Goal: Task Accomplishment & Management: Use online tool/utility

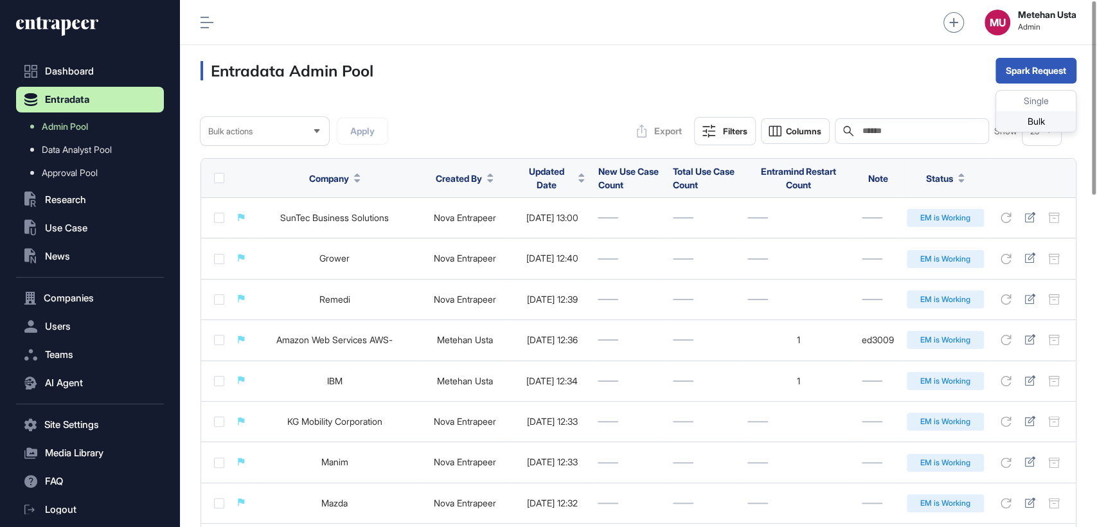
click at [1023, 120] on div "Bulk" at bounding box center [1036, 121] width 80 height 21
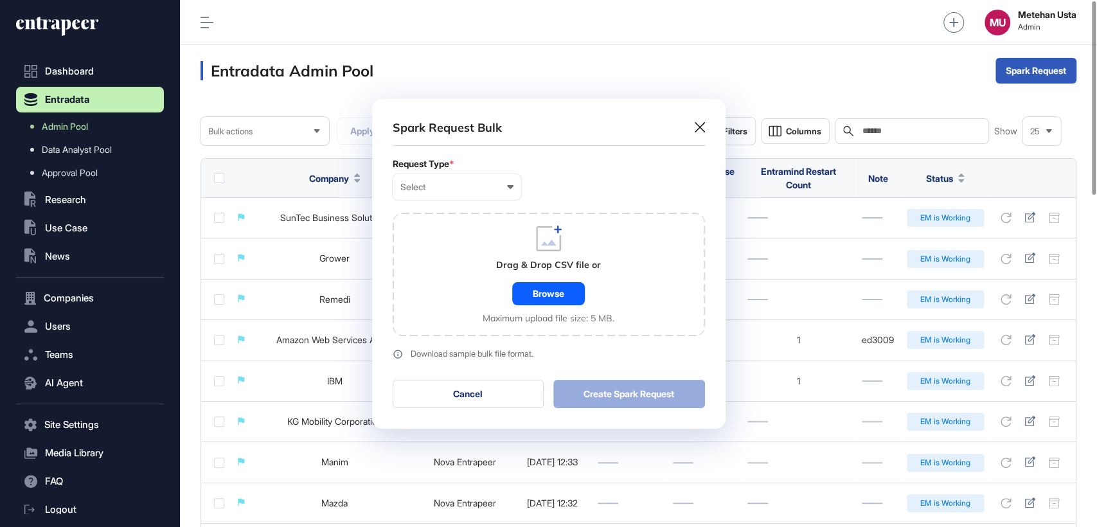
scroll to position [0, 5]
click at [436, 191] on div "Select" at bounding box center [456, 187] width 113 height 10
click at [0, 0] on div "Company" at bounding box center [0, 0] width 0 height 0
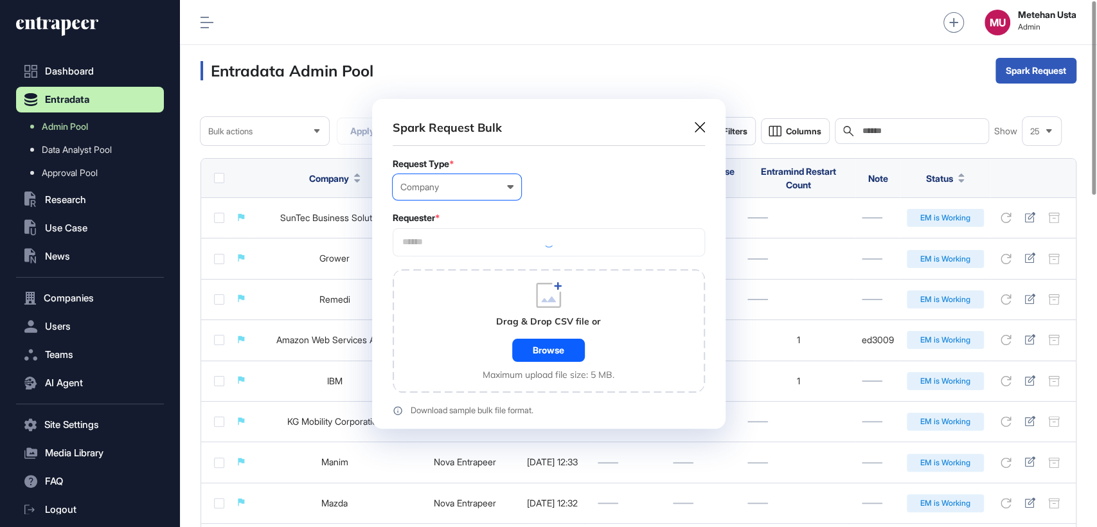
scroll to position [386, 354]
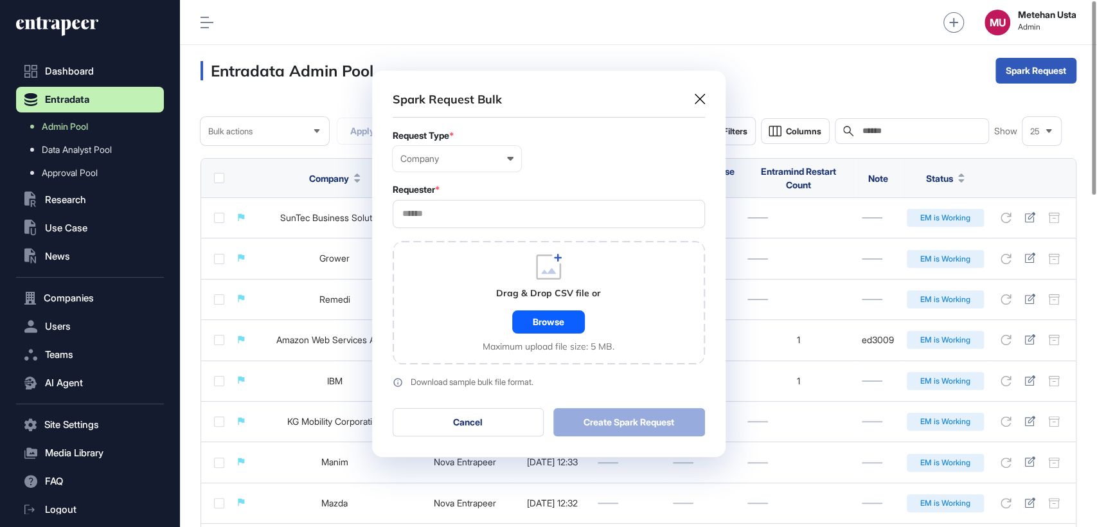
click at [440, 212] on input "text" at bounding box center [549, 213] width 296 height 11
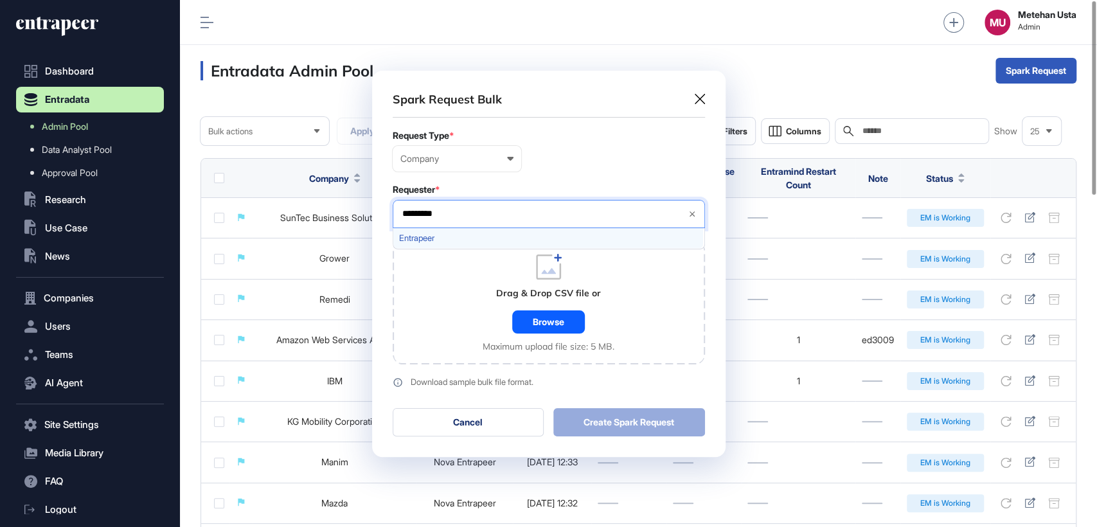
type input "*********"
click at [430, 238] on span "Entrapeer" at bounding box center [548, 238] width 298 height 10
click at [535, 186] on div "Requester *" at bounding box center [549, 189] width 312 height 10
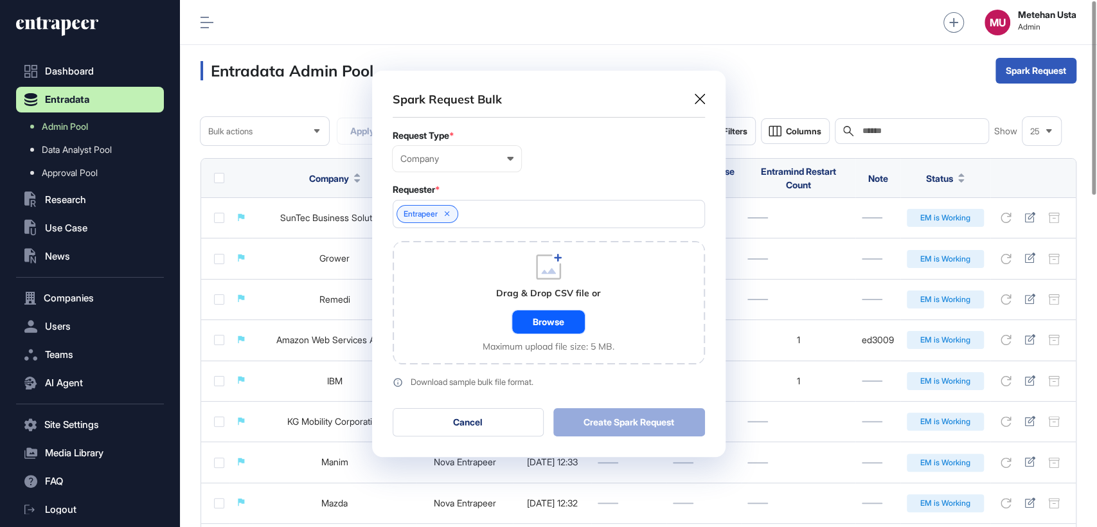
click at [543, 311] on div "Browse" at bounding box center [548, 321] width 73 height 23
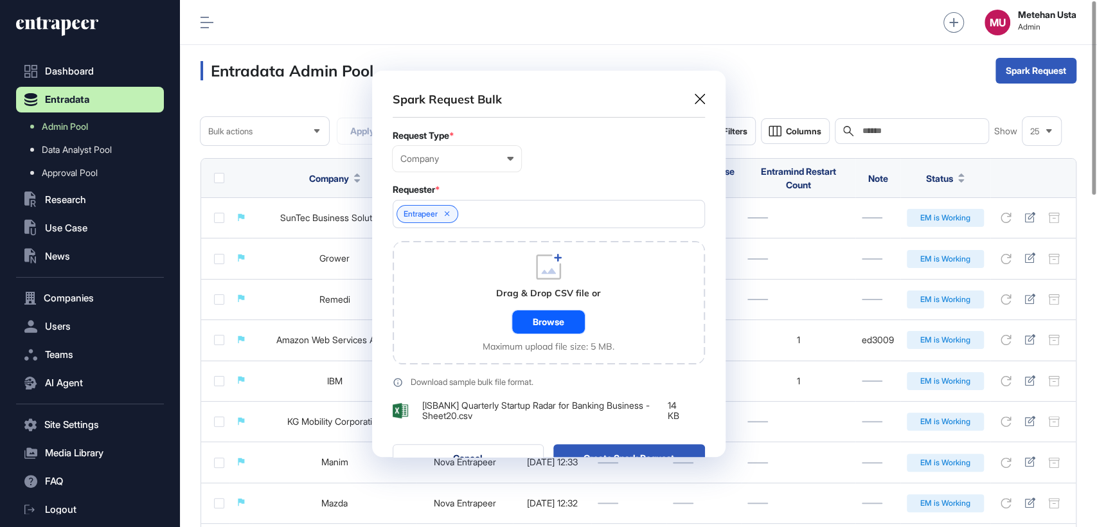
scroll to position [422, 354]
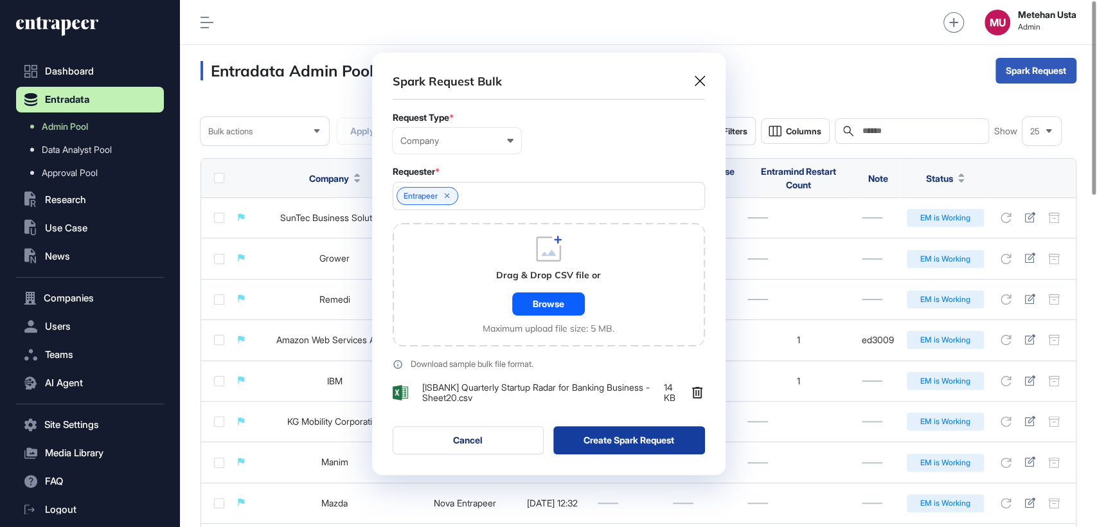
click at [642, 431] on button "Create Spark Request" at bounding box center [629, 440] width 152 height 28
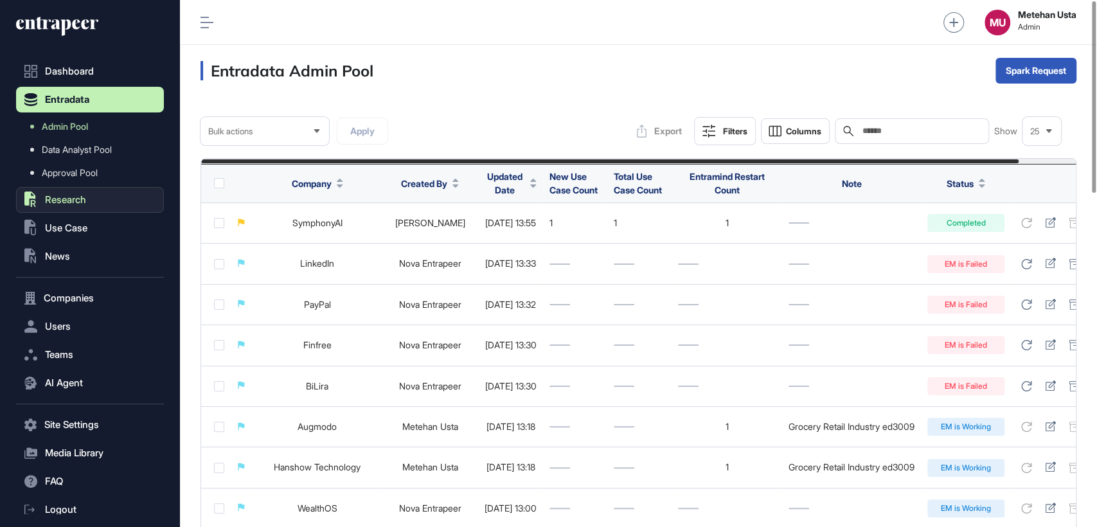
click at [71, 208] on button ".st0{fill:currentColor} Research" at bounding box center [90, 200] width 148 height 26
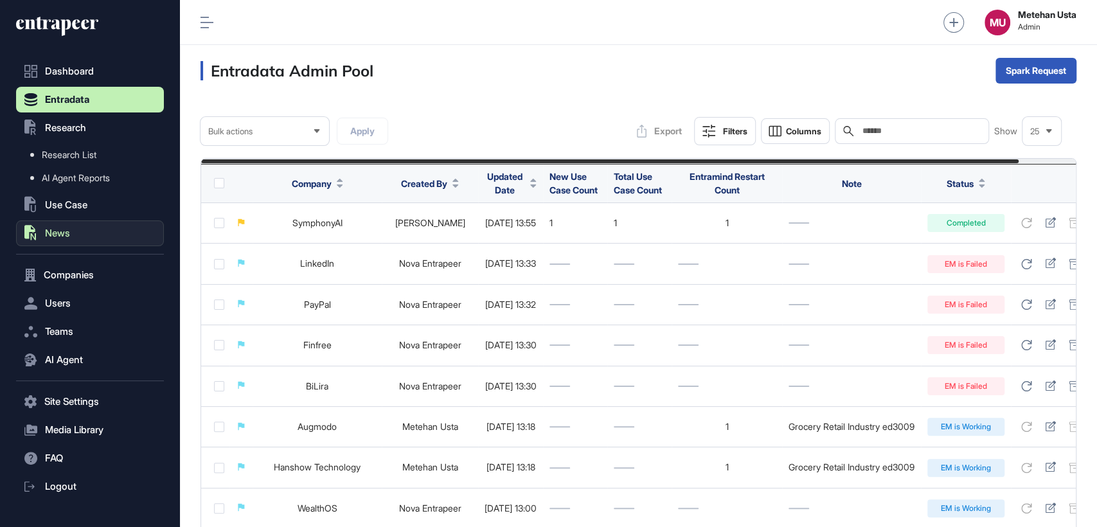
click at [70, 243] on button ".st0{fill:currentColor} News" at bounding box center [90, 233] width 148 height 26
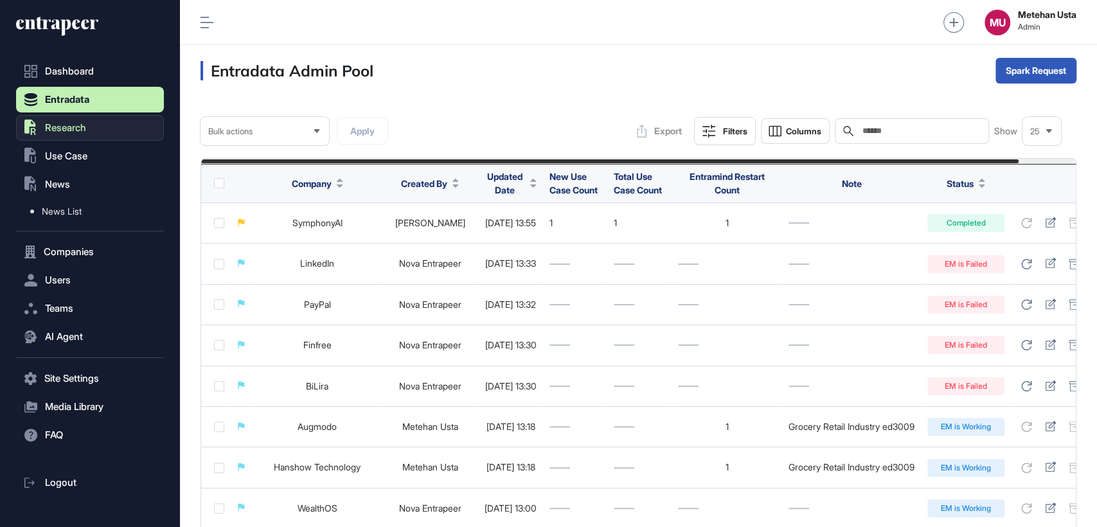
click at [71, 129] on span "Research" at bounding box center [65, 128] width 41 height 10
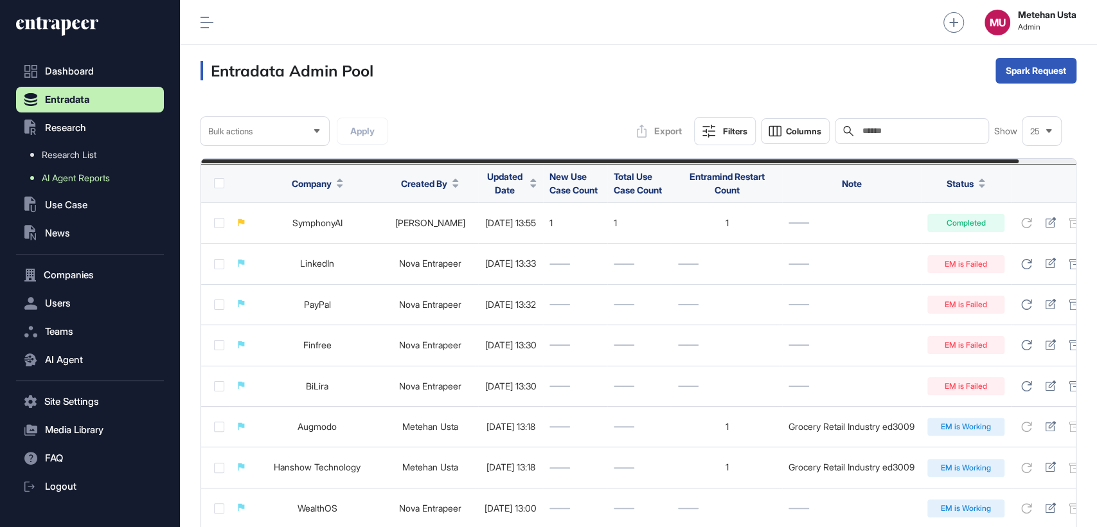
click at [72, 176] on span "AI Agent Reports" at bounding box center [76, 178] width 68 height 10
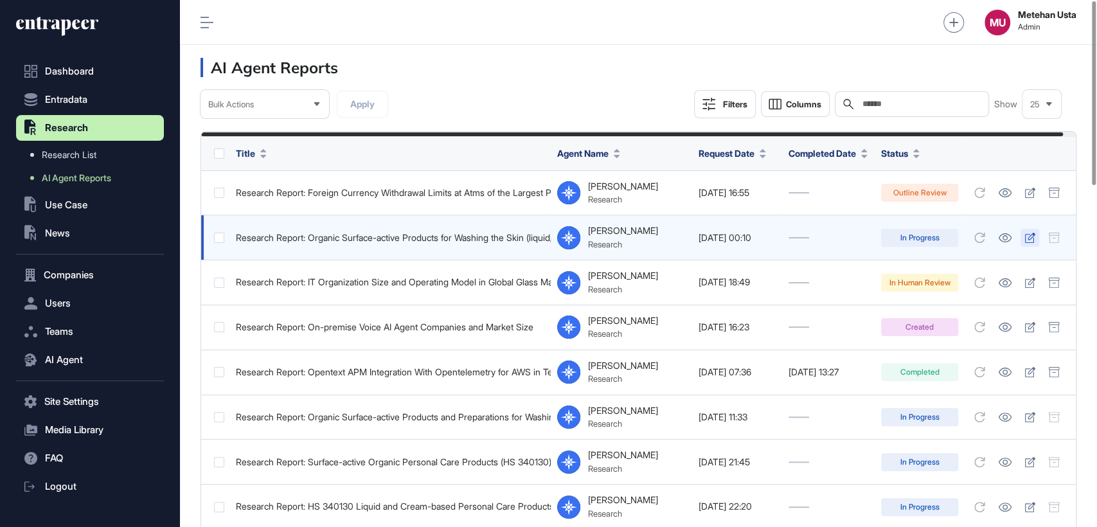
click at [1036, 241] on icon at bounding box center [1030, 238] width 11 height 10
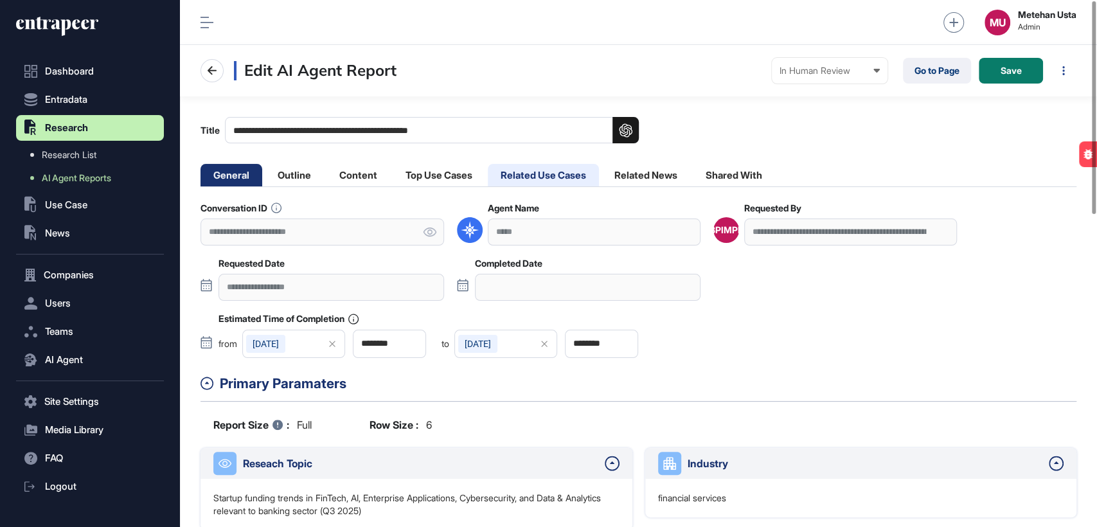
click at [516, 171] on li "Related Use Cases" at bounding box center [543, 175] width 111 height 22
click at [541, 170] on li "Related Use Cases" at bounding box center [543, 175] width 111 height 22
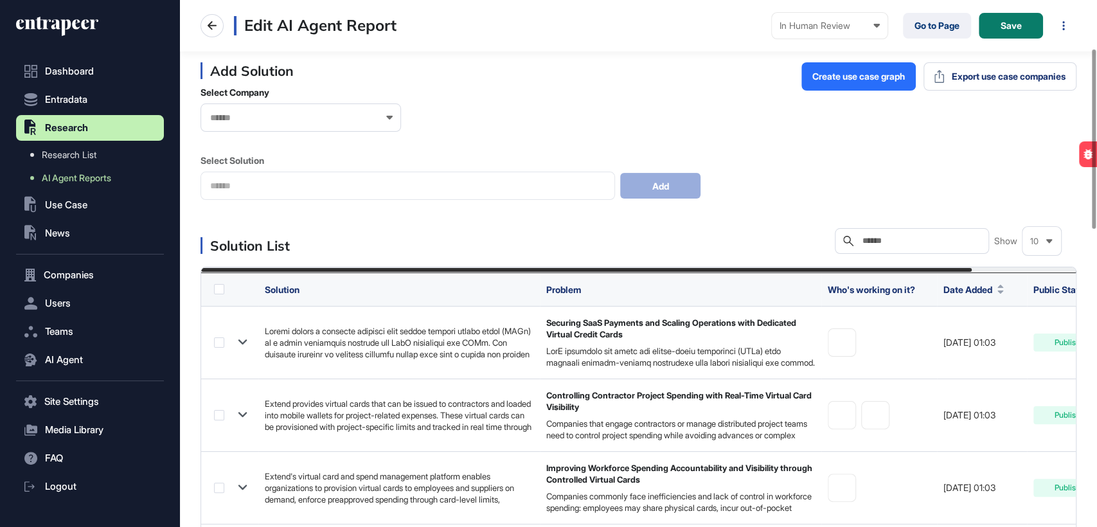
scroll to position [141, 0]
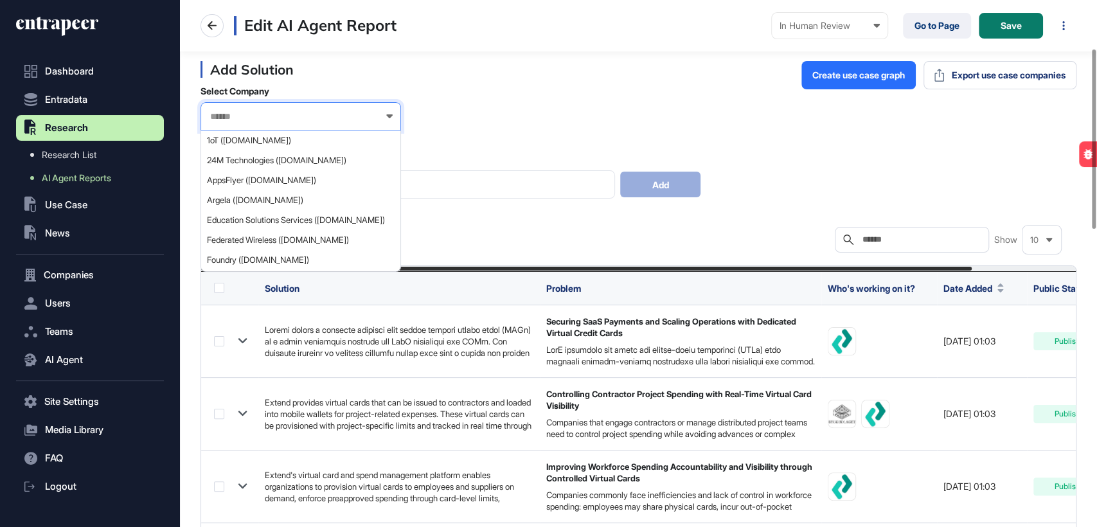
click at [285, 112] on input "text" at bounding box center [292, 116] width 167 height 11
click at [209, 114] on input "*******" at bounding box center [283, 116] width 148 height 11
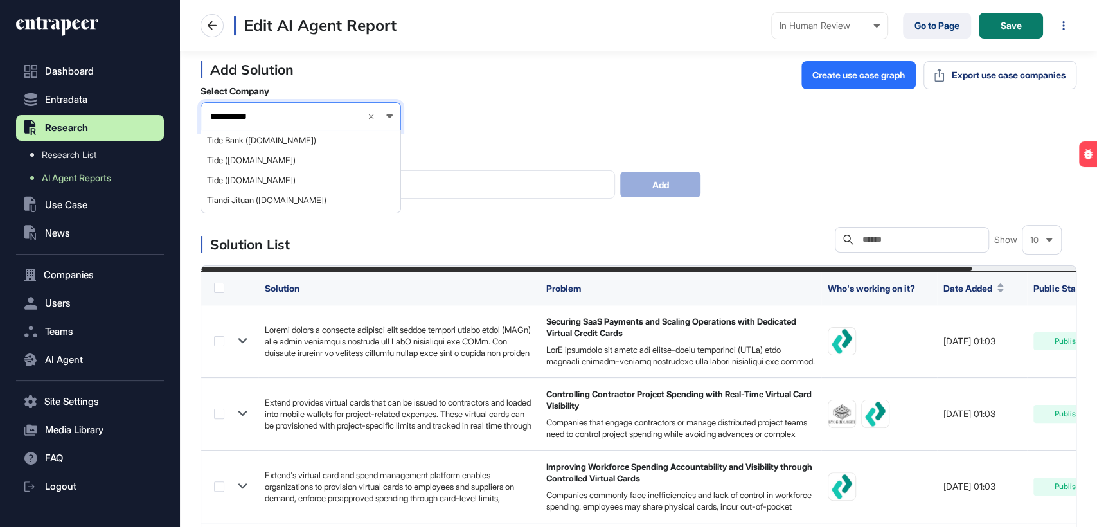
type input "**********"
click at [247, 159] on span "Tide (tide.co)" at bounding box center [300, 161] width 186 height 10
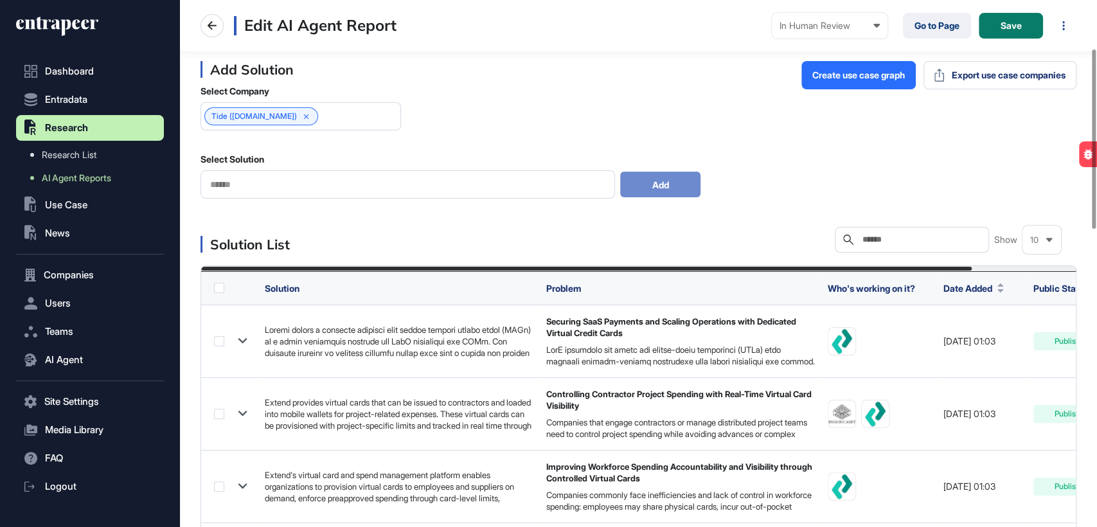
click at [292, 192] on div at bounding box center [408, 184] width 415 height 28
click at [296, 183] on input "text" at bounding box center [408, 184] width 398 height 11
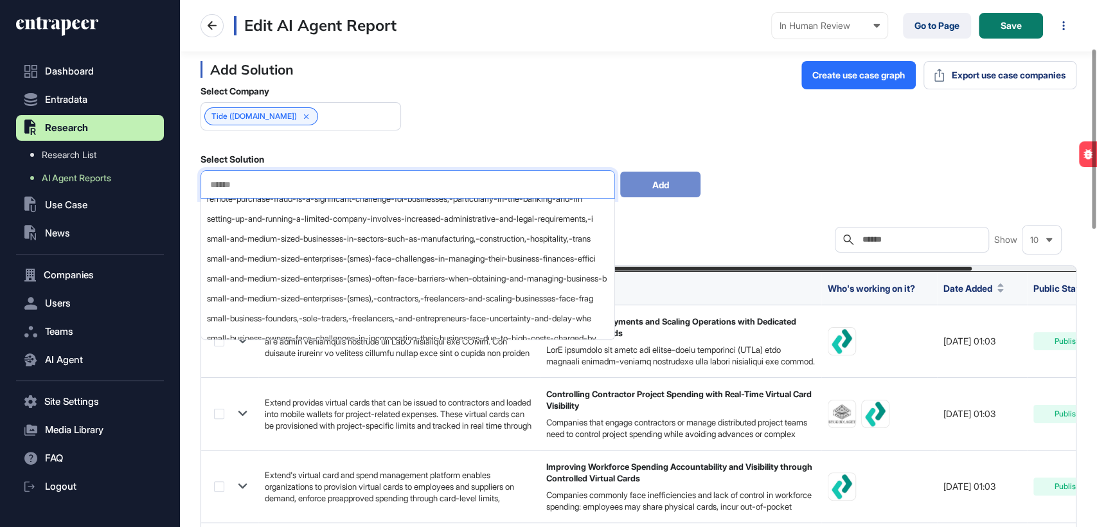
scroll to position [499, 0]
paste input "**********"
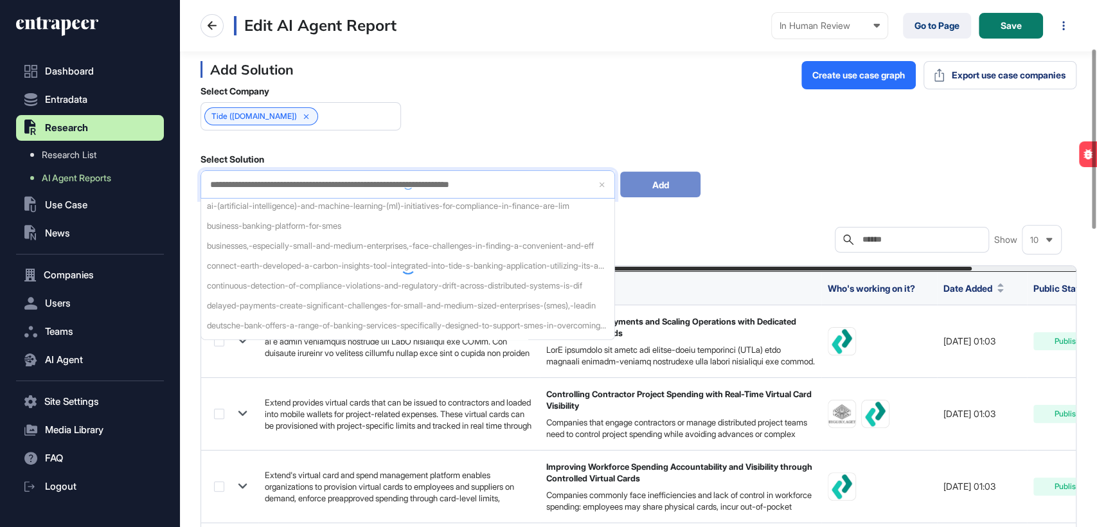
scroll to position [0, 0]
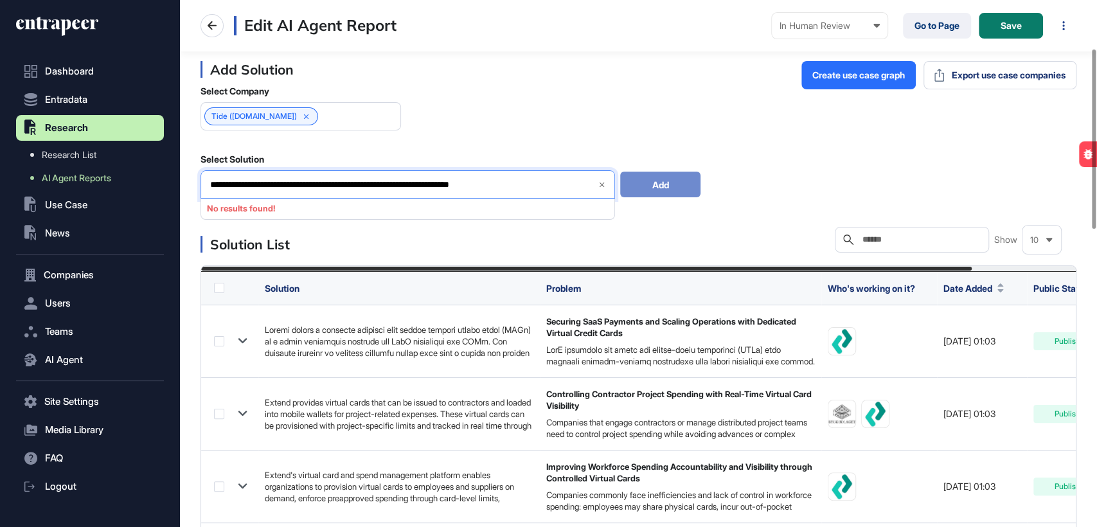
drag, startPoint x: 291, startPoint y: 184, endPoint x: 571, endPoint y: 181, distance: 280.9
click at [571, 181] on input "**********" at bounding box center [398, 184] width 379 height 11
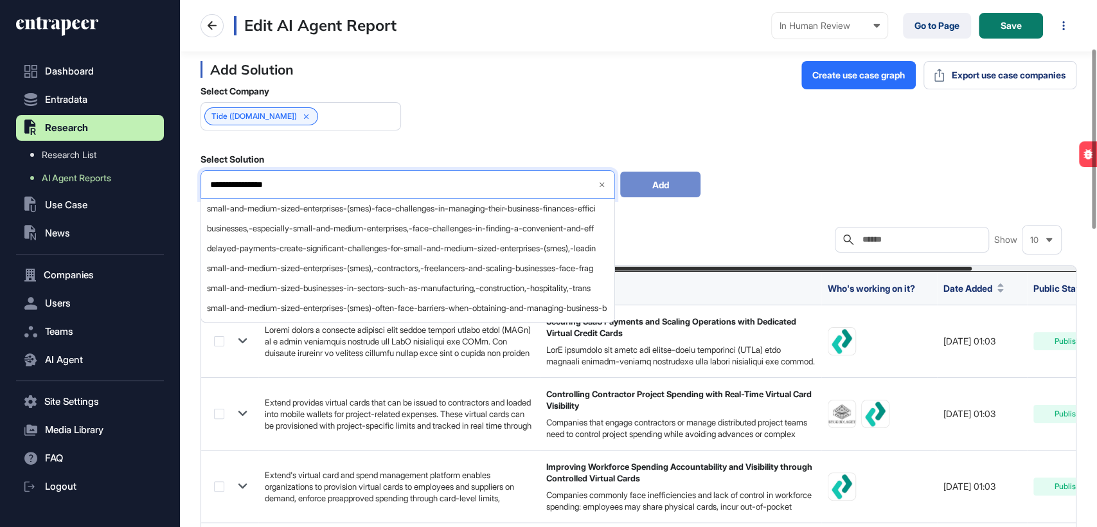
type input "**********"
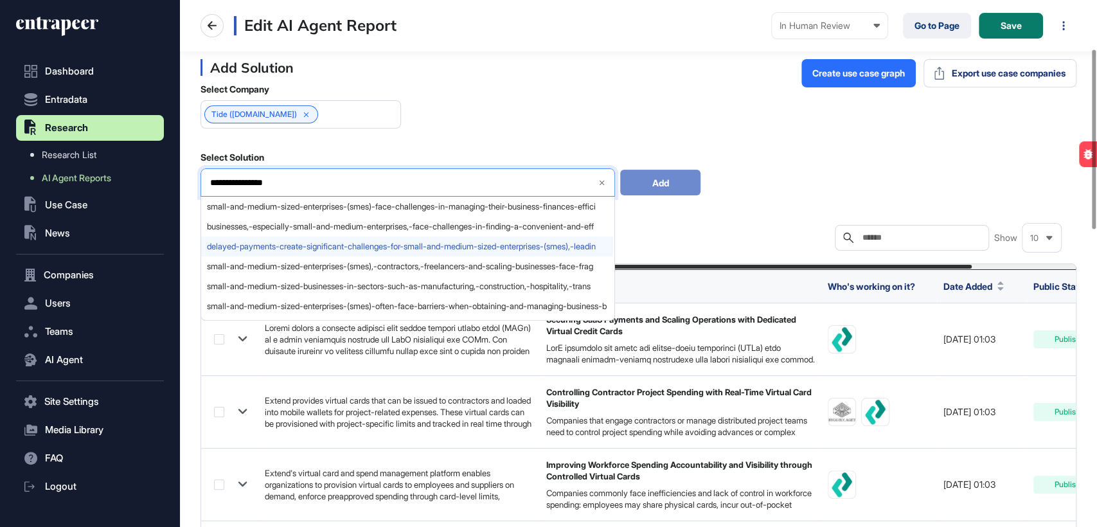
scroll to position [142, 0]
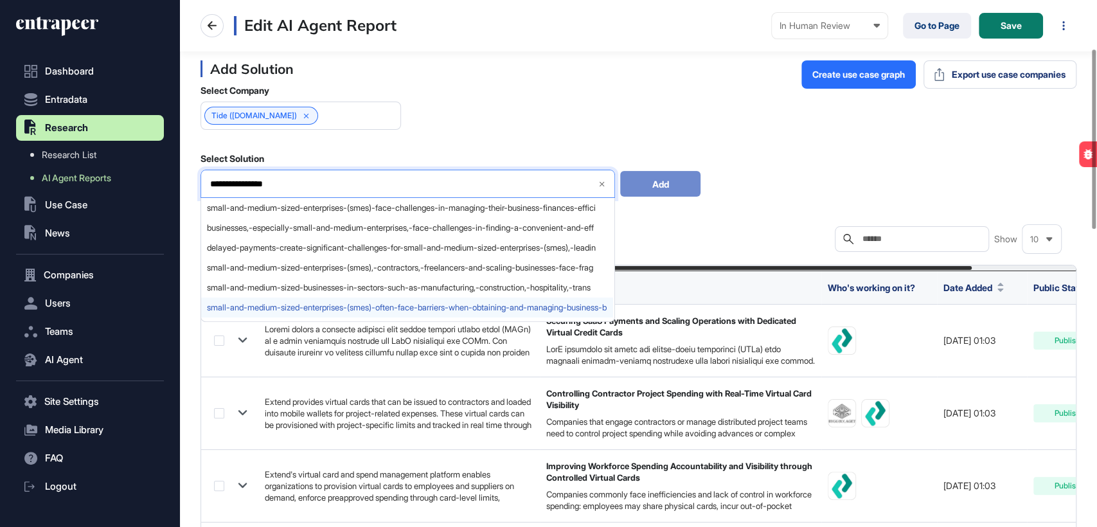
click at [360, 304] on span "small-and-medium-sized-enterprises-(smes)-often-face-barriers-when-obtaining-an…" at bounding box center [407, 308] width 400 height 10
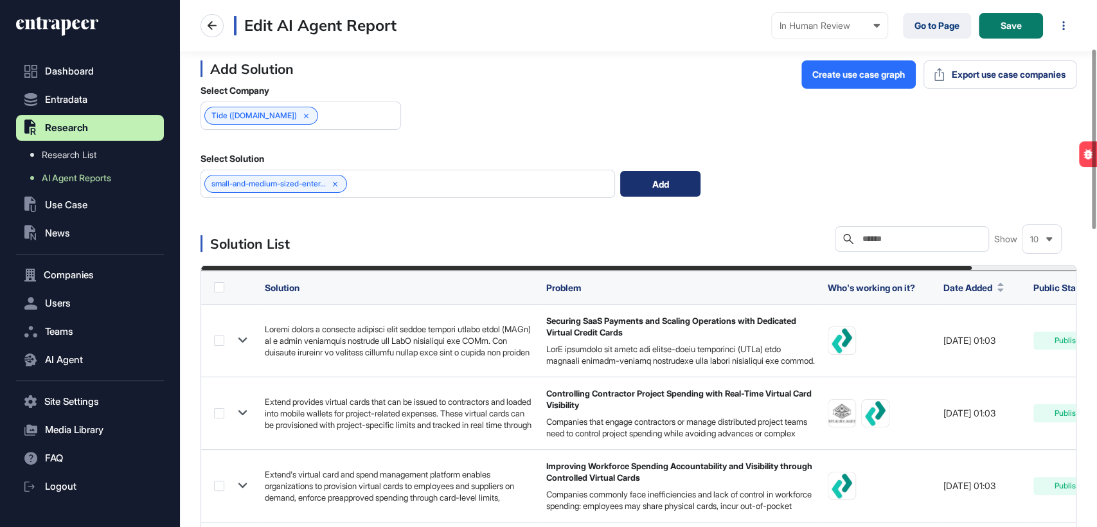
click at [654, 186] on div "Add" at bounding box center [660, 184] width 80 height 26
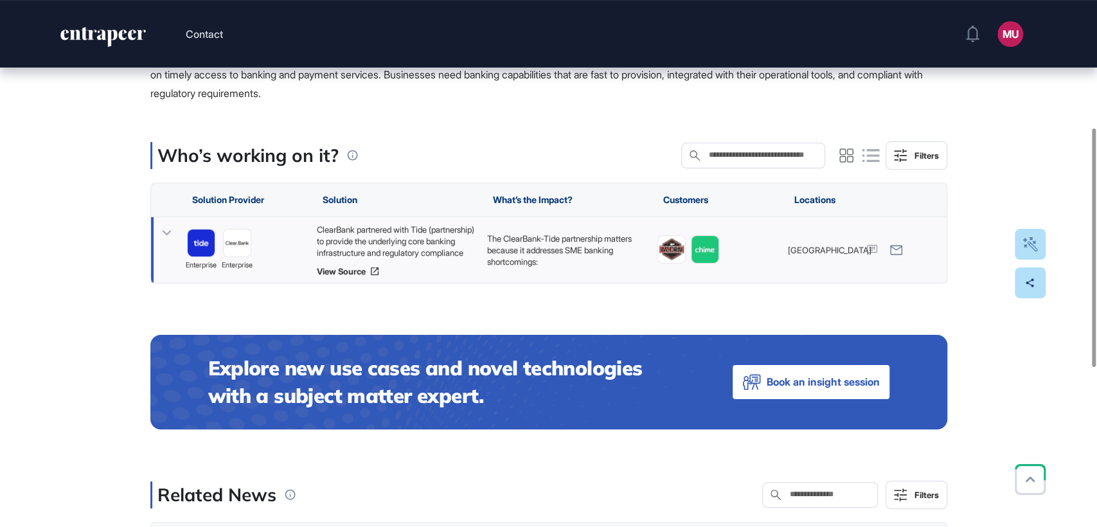
scroll to position [282, 0]
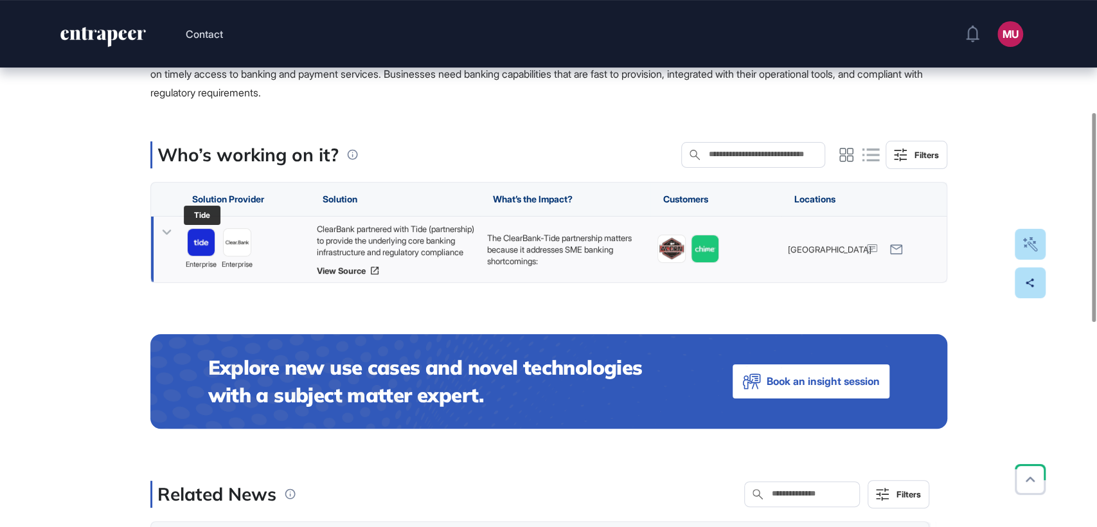
click at [206, 237] on img at bounding box center [201, 242] width 27 height 27
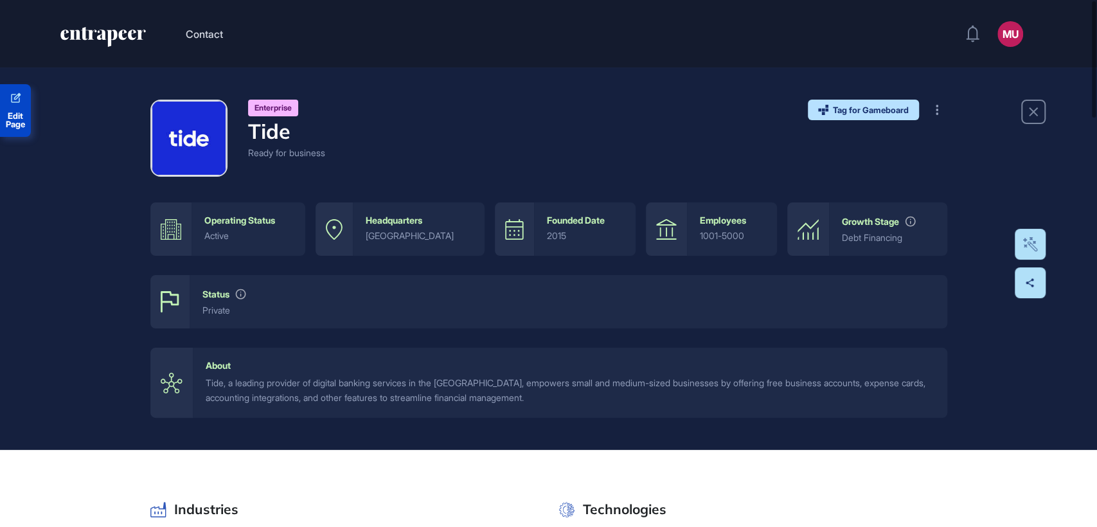
click at [14, 109] on link "Edit Page" at bounding box center [15, 110] width 31 height 53
